Goal: Information Seeking & Learning: Learn about a topic

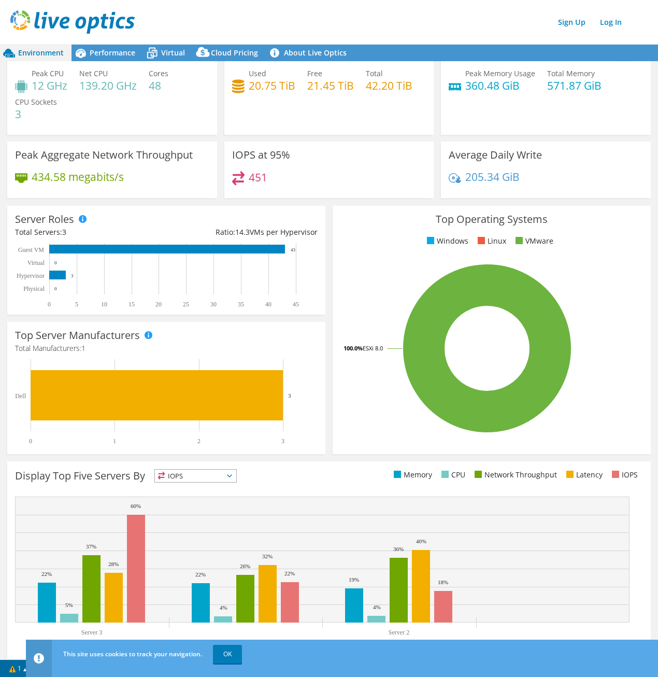
scroll to position [35, 0]
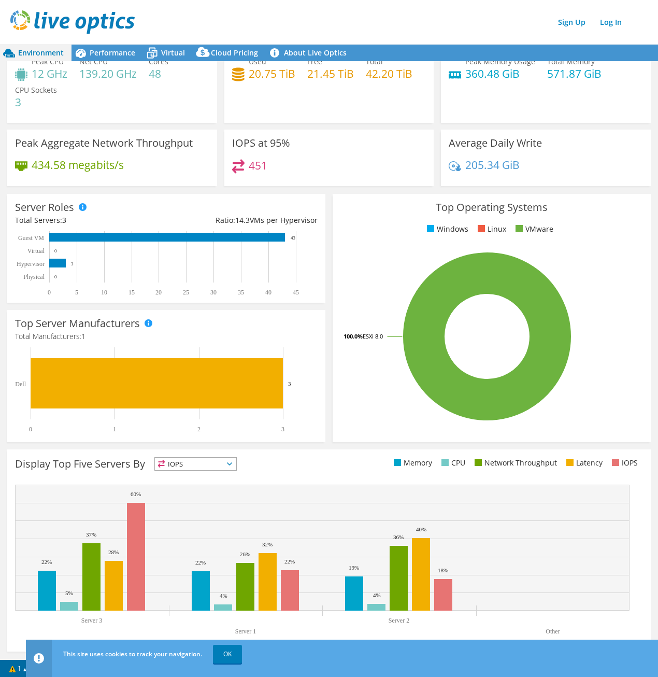
drag, startPoint x: 200, startPoint y: 458, endPoint x: 201, endPoint y: 468, distance: 10.5
click at [200, 458] on span "IOPS" at bounding box center [195, 464] width 81 height 12
click at [194, 491] on li "Memory" at bounding box center [195, 492] width 81 height 15
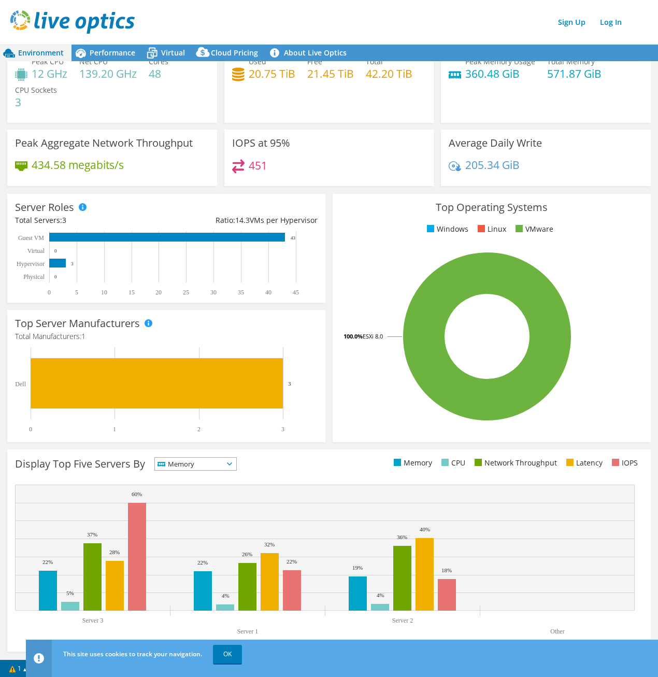
click at [223, 465] on span "Memory" at bounding box center [189, 464] width 68 height 12
click at [187, 507] on li "CPU" at bounding box center [195, 506] width 81 height 15
click at [225, 655] on link "OK" at bounding box center [227, 654] width 29 height 19
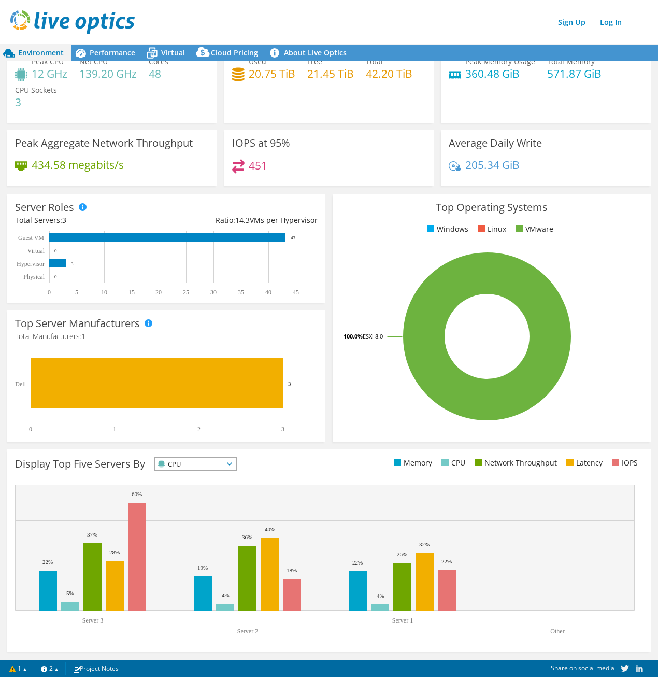
click at [207, 465] on span "CPU" at bounding box center [189, 464] width 68 height 12
click at [197, 520] on li "Network Throughput" at bounding box center [195, 521] width 81 height 15
click at [233, 466] on span "Network Throughput" at bounding box center [201, 464] width 92 height 12
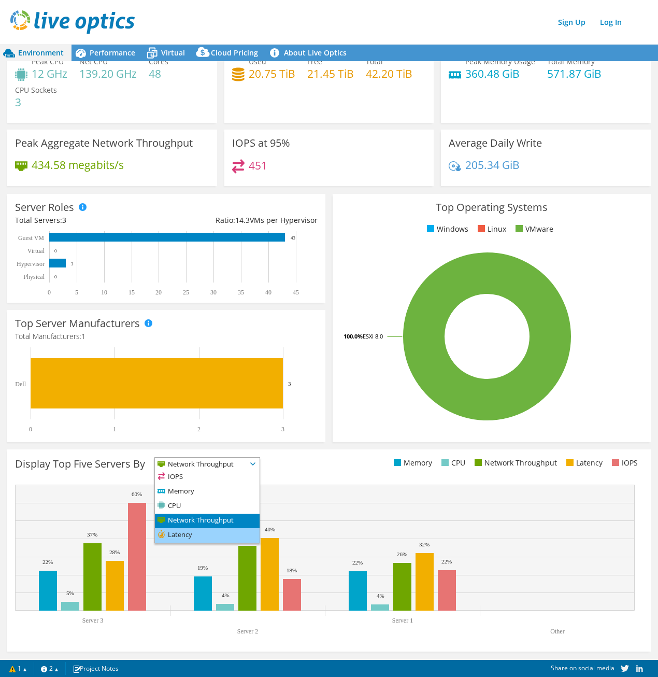
click at [206, 533] on li "Latency" at bounding box center [207, 535] width 105 height 15
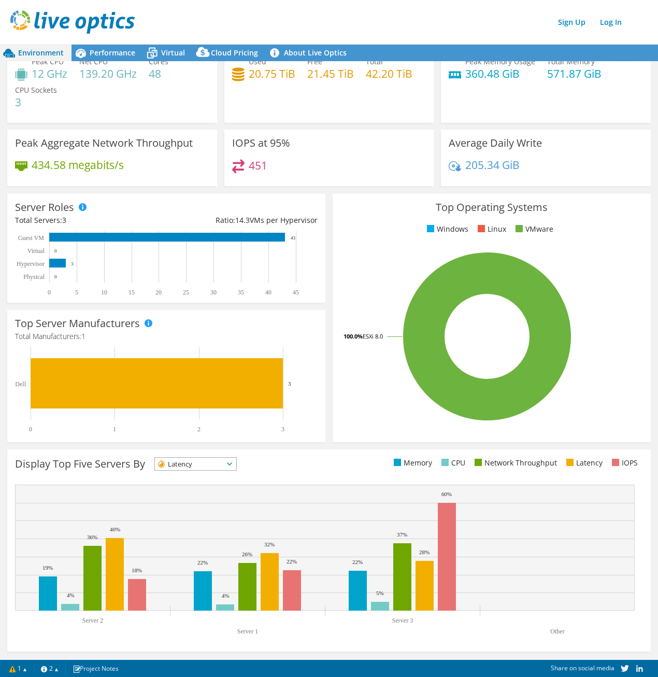
click at [222, 462] on span "Latency" at bounding box center [189, 464] width 68 height 12
click at [186, 489] on li "Memory" at bounding box center [195, 492] width 81 height 15
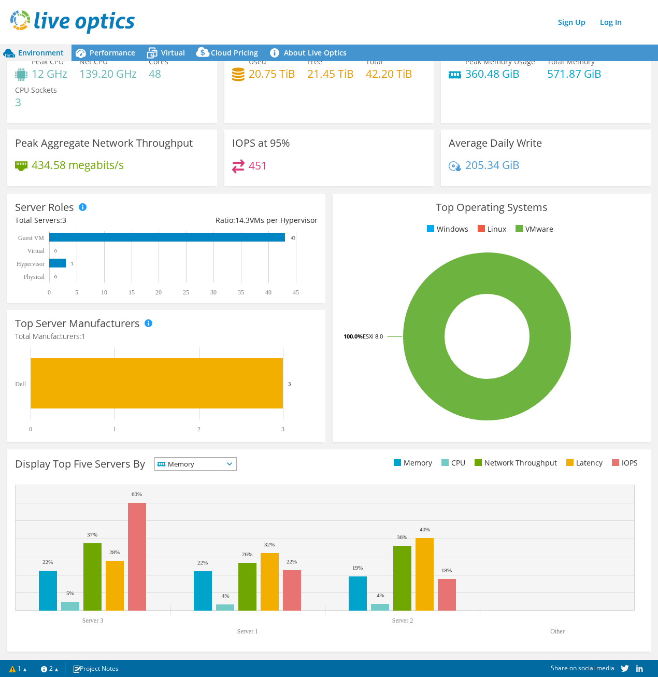
click at [225, 469] on div "Display Top Five Servers By Memory IOPS" at bounding box center [172, 465] width 314 height 17
drag, startPoint x: 225, startPoint y: 469, endPoint x: 174, endPoint y: 505, distance: 62.1
click at [174, 505] on li "CPU" at bounding box center [195, 506] width 81 height 15
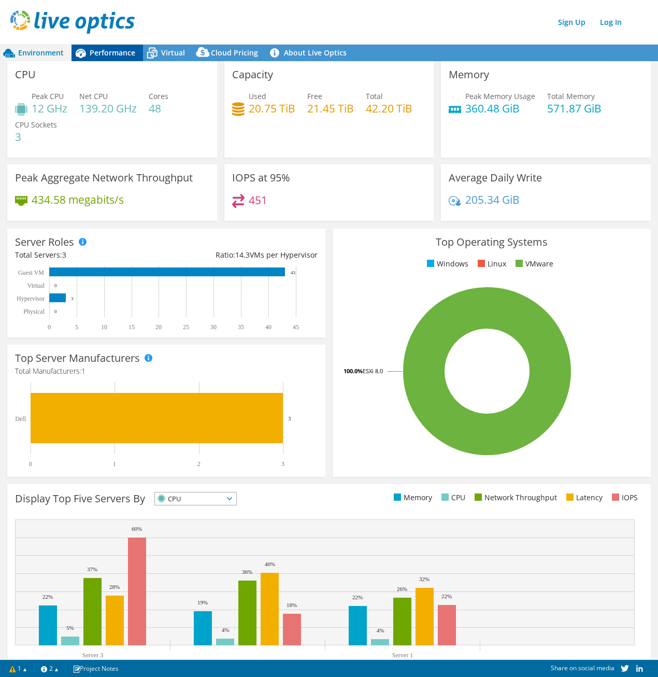
click at [124, 56] on span "Performance" at bounding box center [113, 53] width 46 height 10
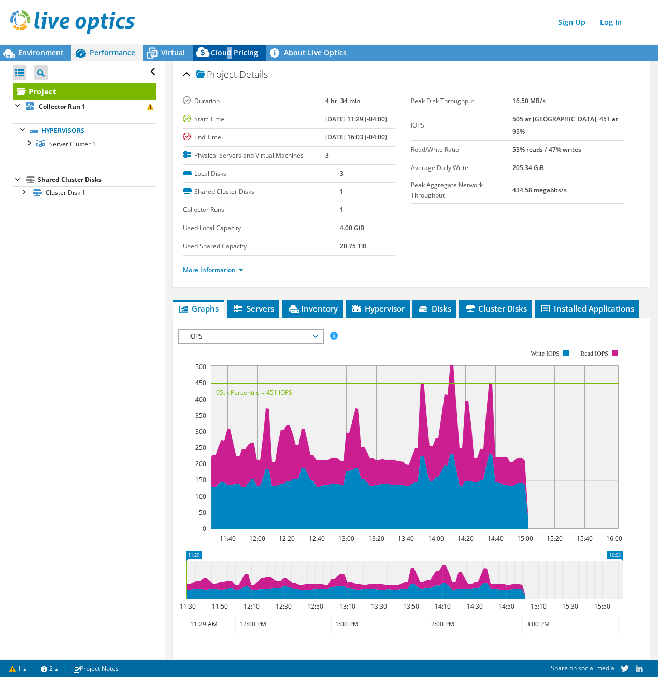
click at [228, 50] on span "Cloud Pricing" at bounding box center [234, 53] width 47 height 10
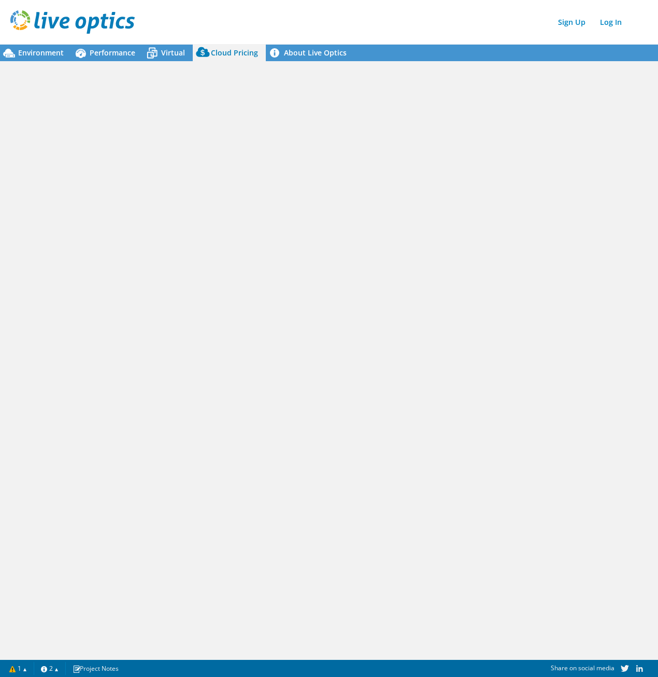
drag, startPoint x: 228, startPoint y: 50, endPoint x: 181, endPoint y: 106, distance: 73.6
click at [181, 106] on div at bounding box center [329, 359] width 658 height 597
click at [170, 55] on span "Virtual" at bounding box center [173, 53] width 24 height 10
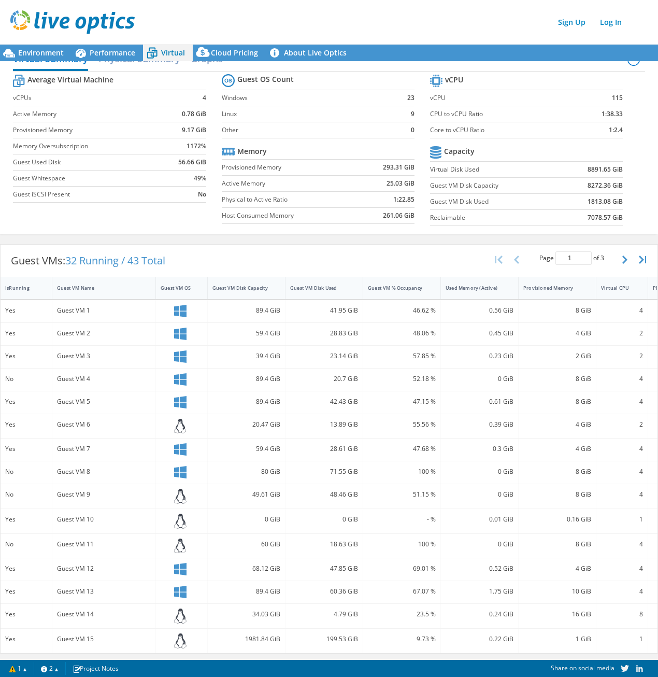
click at [161, 52] on icon at bounding box center [152, 53] width 18 height 18
click at [117, 50] on span "Performance" at bounding box center [113, 53] width 46 height 10
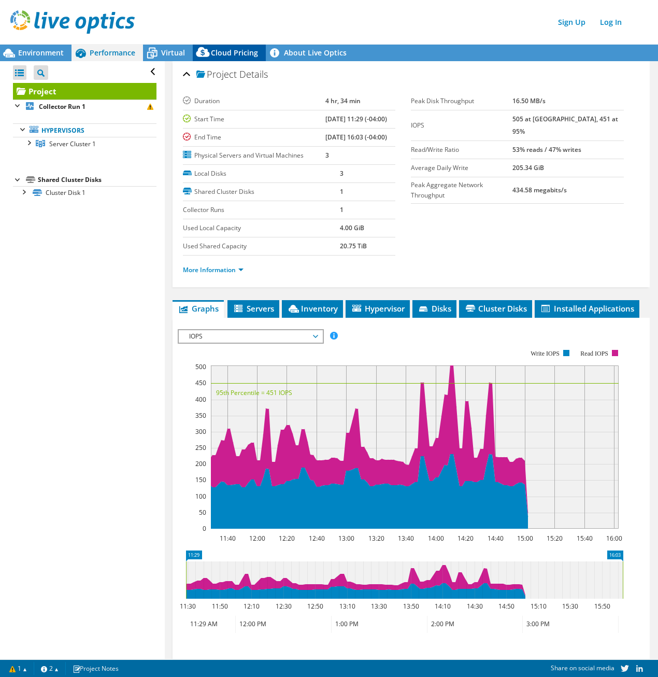
click at [237, 53] on span "Cloud Pricing" at bounding box center [234, 53] width 47 height 10
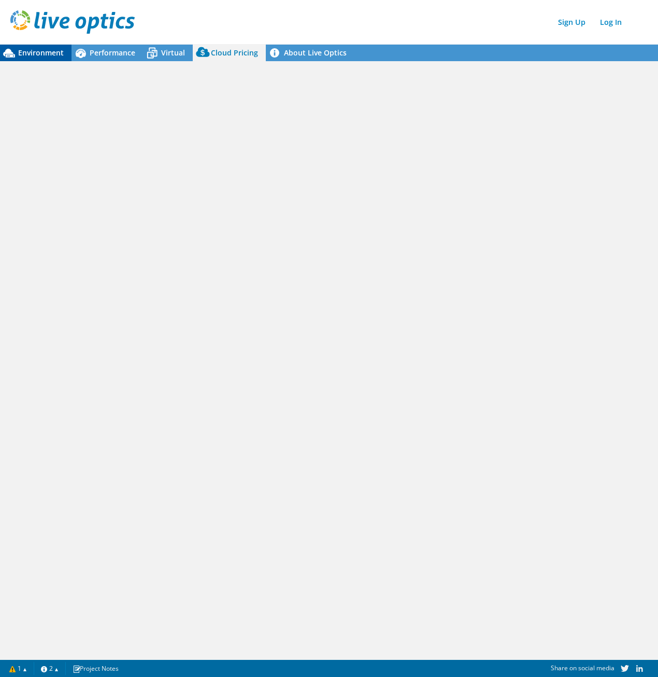
click at [22, 48] on span "Environment" at bounding box center [41, 53] width 46 height 10
